Goal: Task Accomplishment & Management: Manage account settings

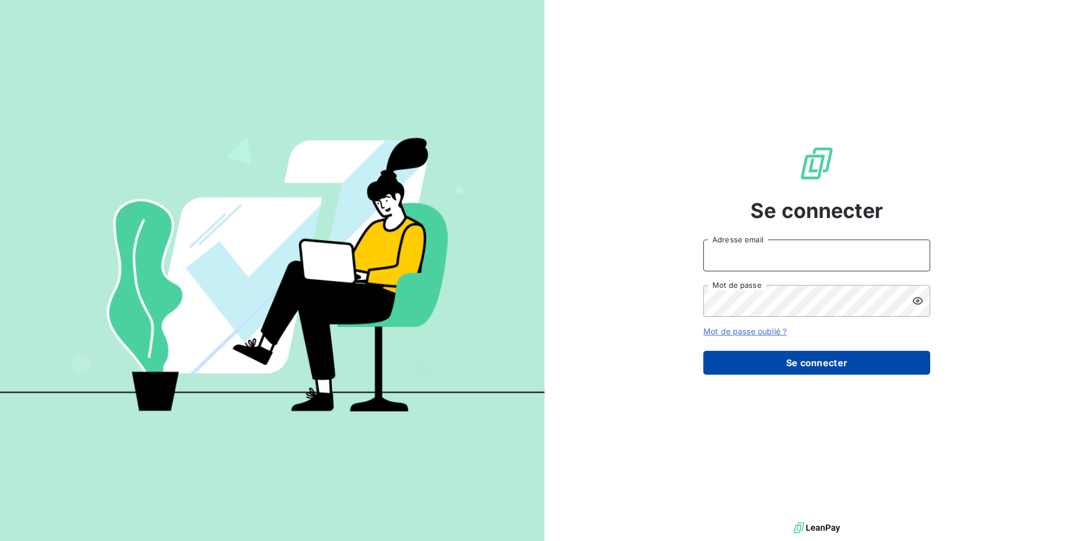
type input "[EMAIL_ADDRESS][DOMAIN_NAME]"
click at [797, 368] on button "Se connecter" at bounding box center [817, 363] width 227 height 24
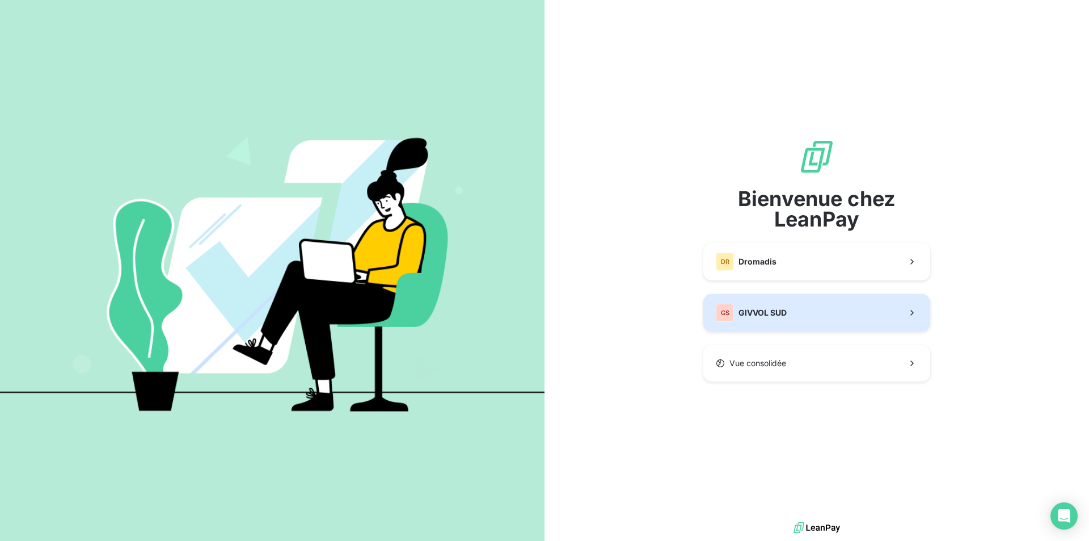
click at [785, 312] on span "GIVVOL SUD" at bounding box center [763, 312] width 48 height 11
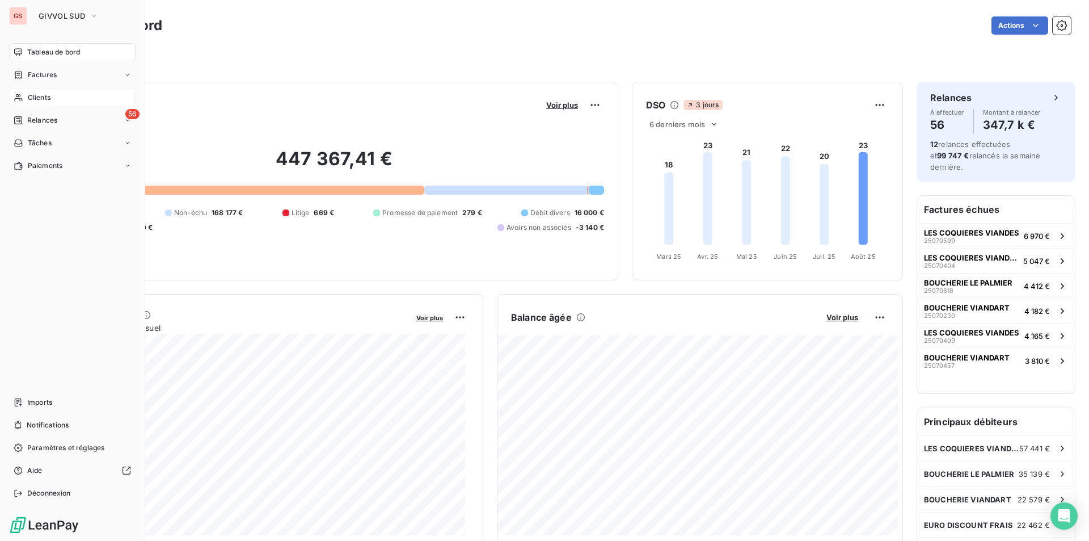
click at [53, 91] on div "Clients" at bounding box center [72, 98] width 127 height 18
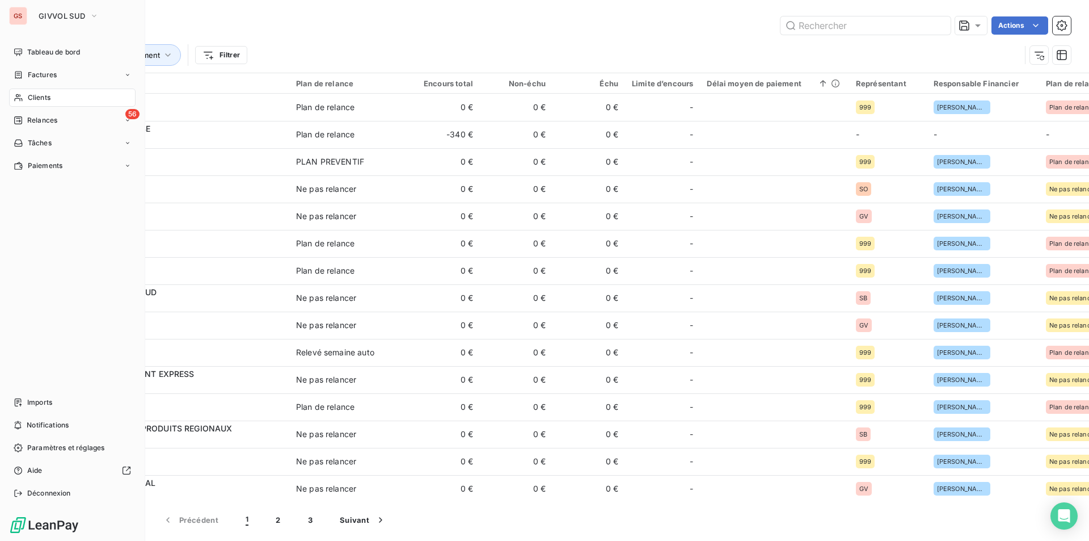
click at [28, 95] on span "Clients" at bounding box center [39, 97] width 23 height 10
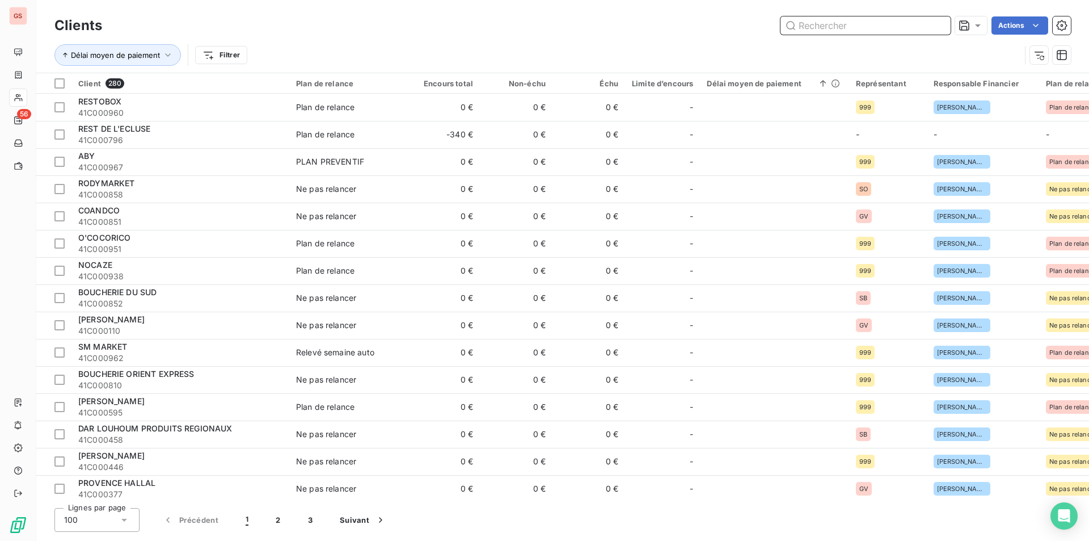
drag, startPoint x: 807, startPoint y: 20, endPoint x: 815, endPoint y: 31, distance: 13.9
click at [814, 30] on input "text" at bounding box center [866, 25] width 170 height 18
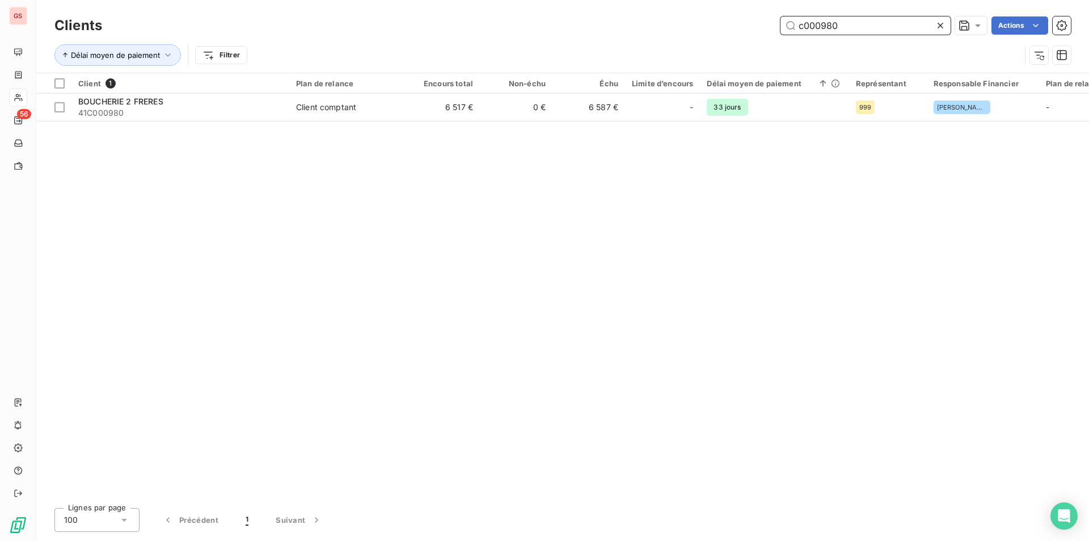
type input "c000980"
click at [254, 121] on div "Client 1 Plan de relance Encours total Non-échu Échu Limite d’encours Délai moy…" at bounding box center [562, 286] width 1053 height 426
click at [265, 91] on th "Client 1" at bounding box center [180, 83] width 218 height 20
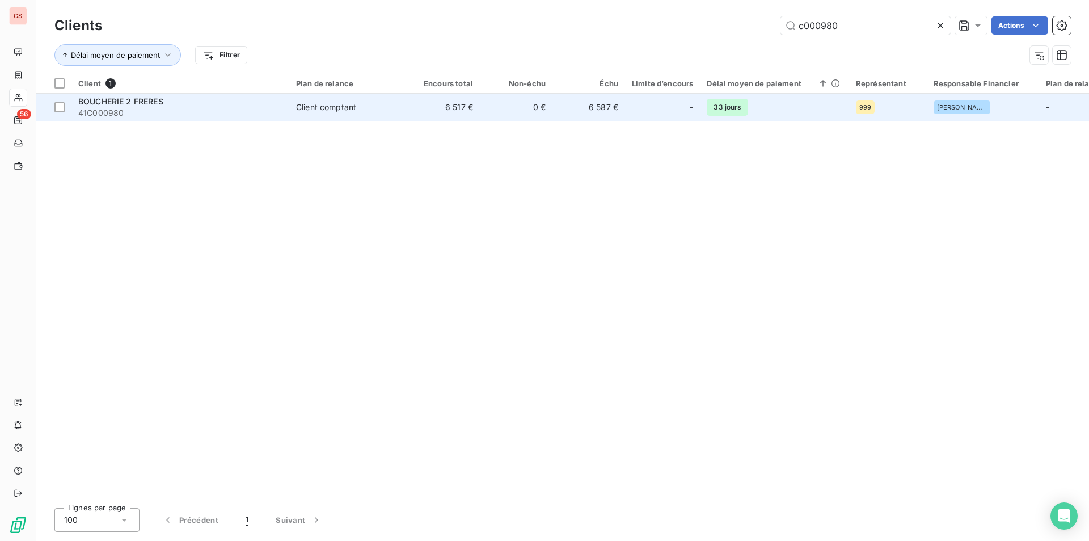
click at [260, 99] on div "BOUCHERIE 2 FRERES" at bounding box center [180, 101] width 204 height 11
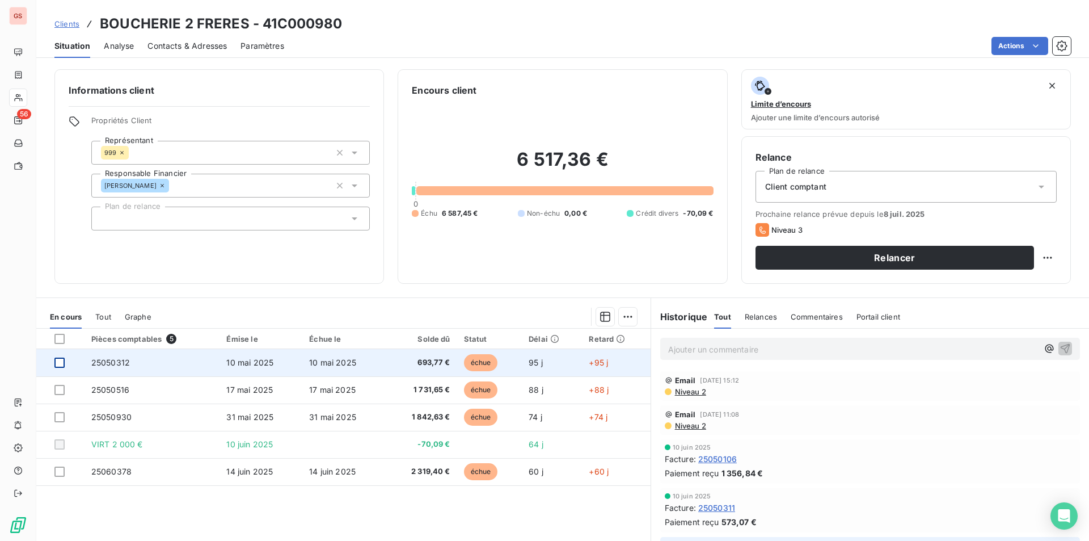
click at [62, 364] on div at bounding box center [59, 362] width 10 height 10
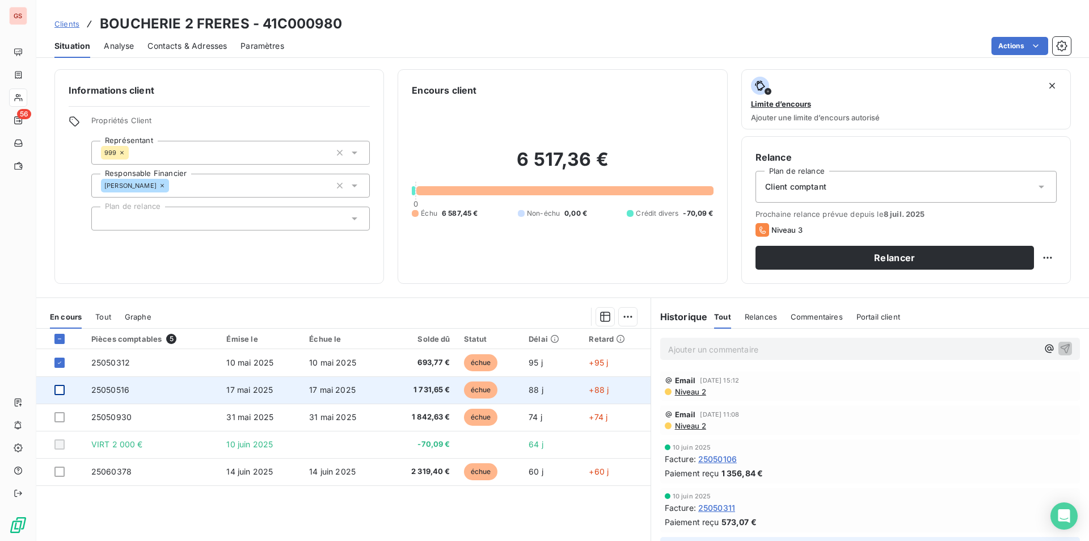
click at [60, 387] on div at bounding box center [59, 390] width 10 height 10
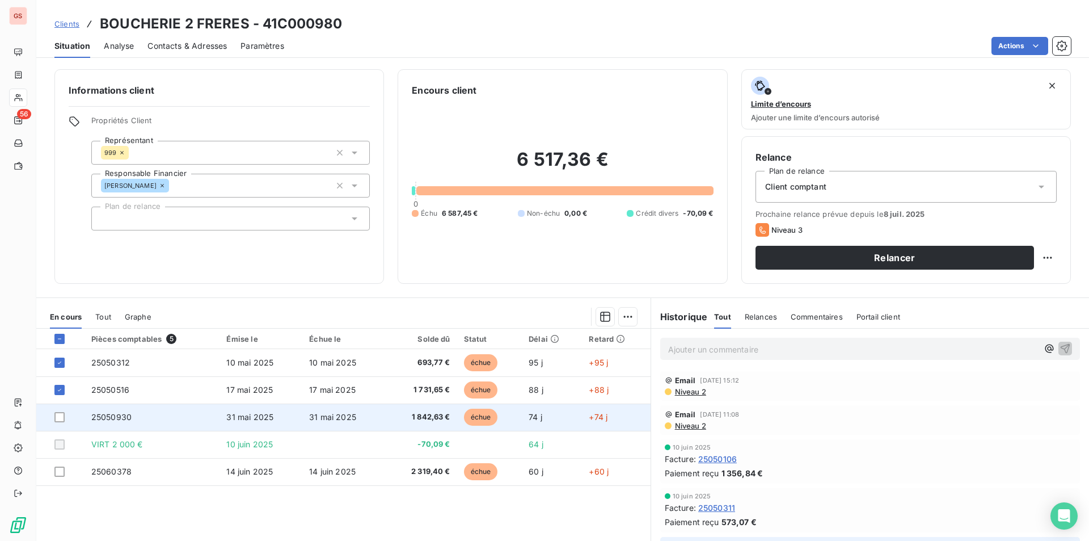
click at [58, 411] on td at bounding box center [60, 416] width 48 height 27
click at [60, 418] on div at bounding box center [59, 417] width 10 height 10
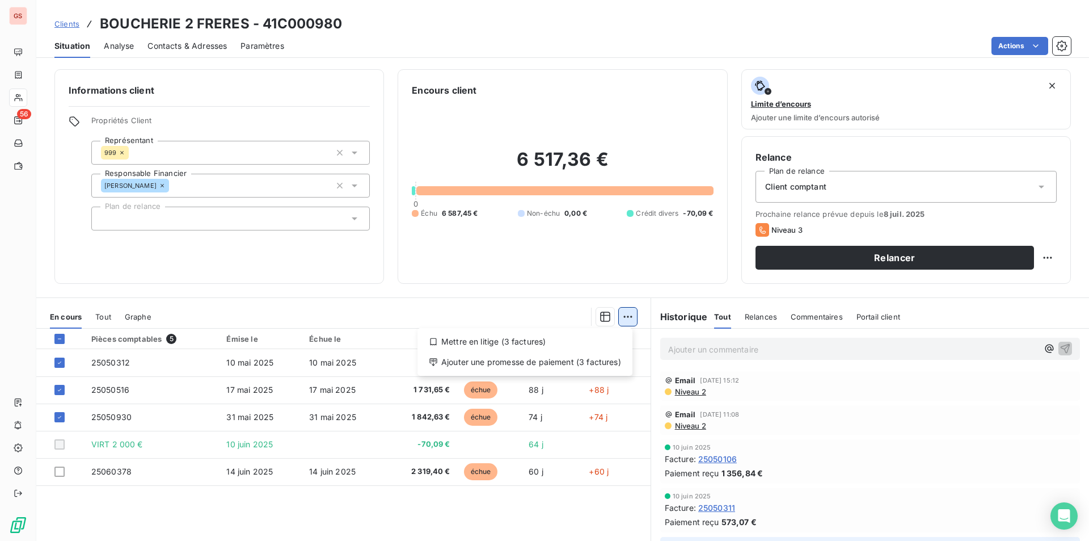
click at [632, 312] on html "GS 56 Clients BOUCHERIE 2 FRERES - 41C000980 Situation Analyse Contacts & Adres…" at bounding box center [544, 270] width 1089 height 541
click at [592, 359] on div "Ajouter une promesse de paiement (3 factures)" at bounding box center [525, 362] width 206 height 18
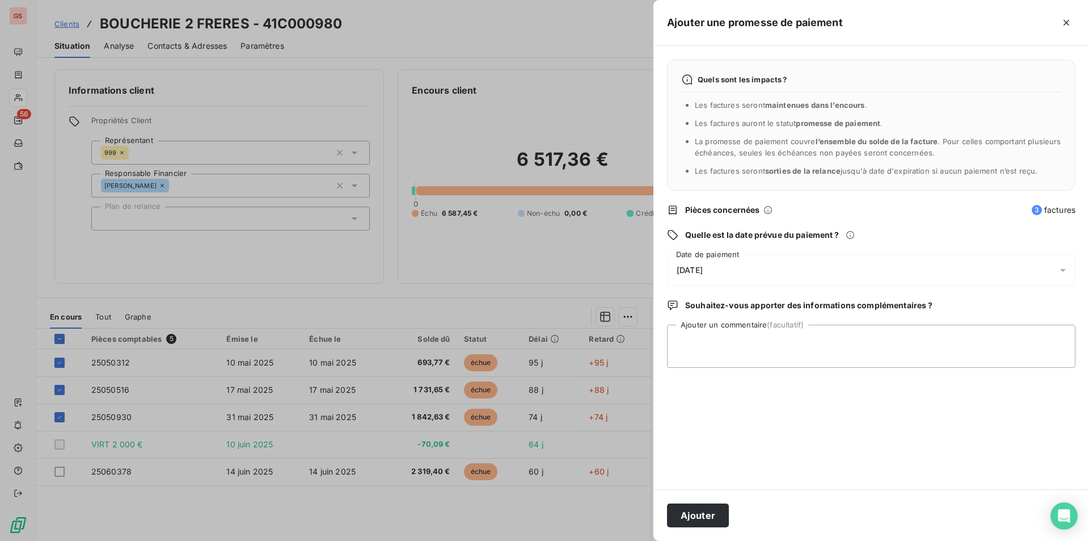
click at [703, 269] on span "[DATE]" at bounding box center [690, 270] width 26 height 9
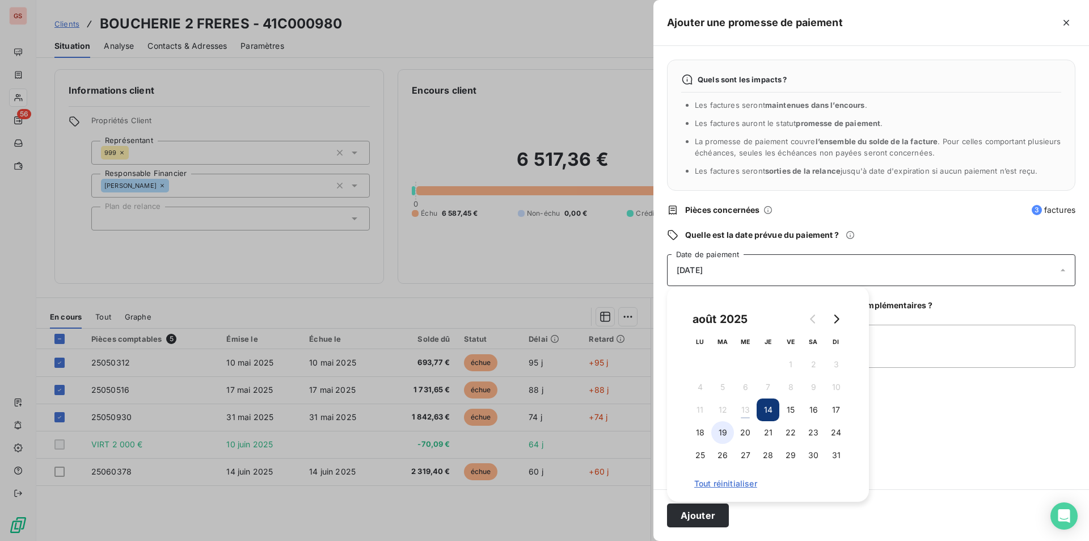
drag, startPoint x: 717, startPoint y: 433, endPoint x: 728, endPoint y: 423, distance: 15.3
click at [717, 432] on button "19" at bounding box center [723, 432] width 23 height 23
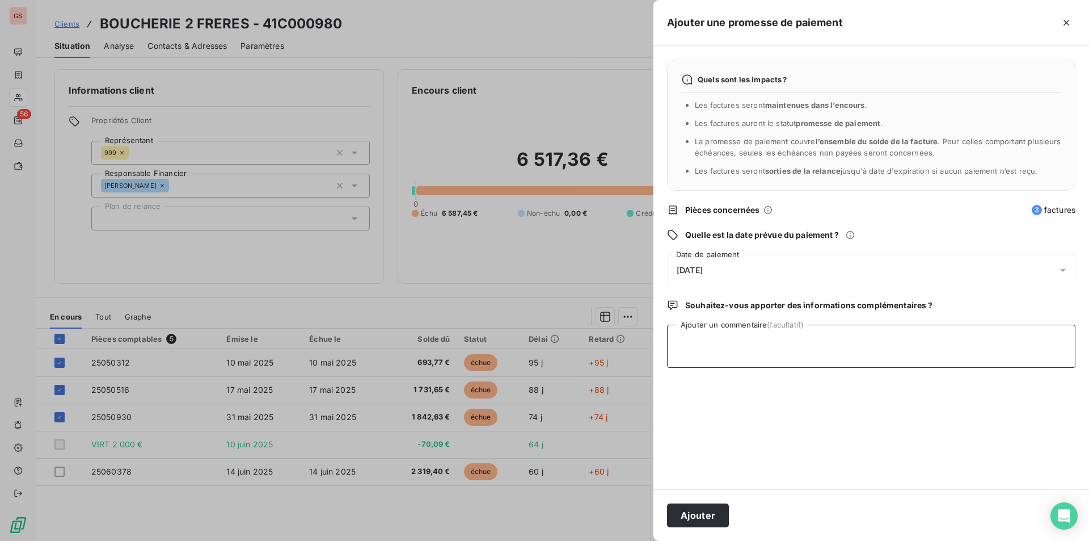
click at [896, 344] on textarea "Ajouter un commentaire (facultatif)" at bounding box center [871, 346] width 409 height 43
type textarea "virt"
click at [702, 521] on button "Ajouter" at bounding box center [698, 515] width 62 height 24
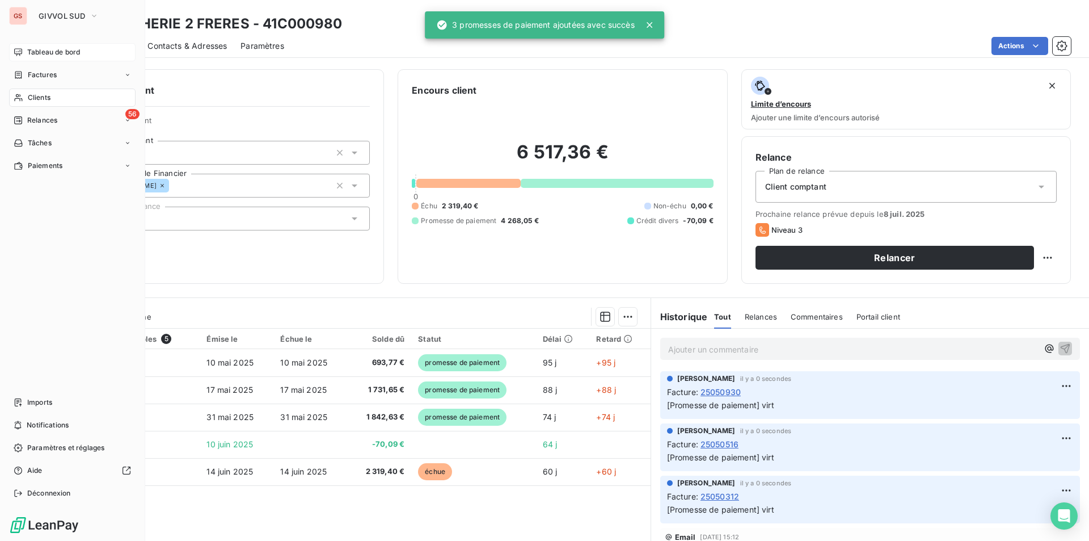
click at [52, 57] on div "Tableau de bord" at bounding box center [72, 52] width 127 height 18
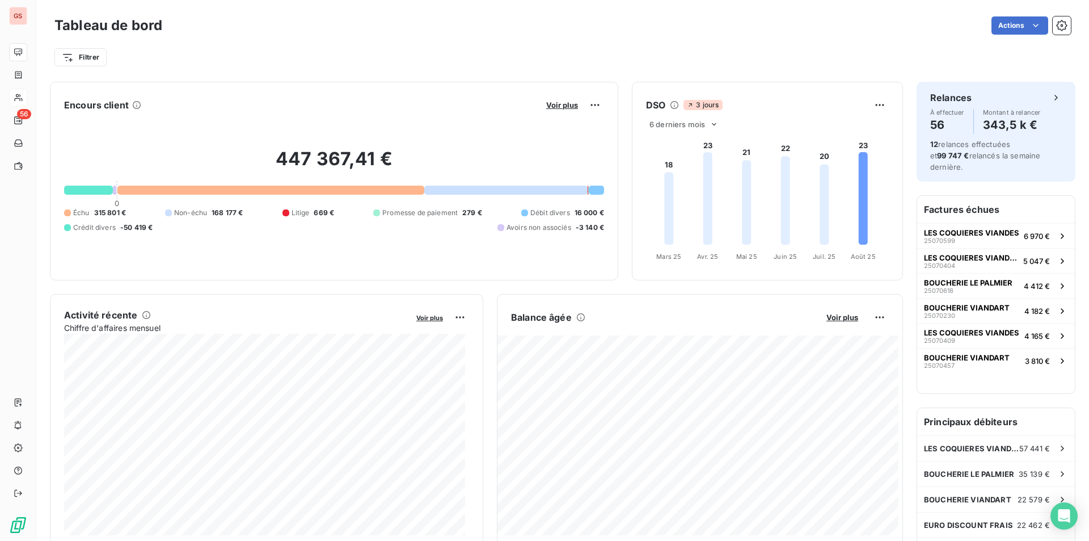
scroll to position [57, 0]
